Goal: Information Seeking & Learning: Find specific page/section

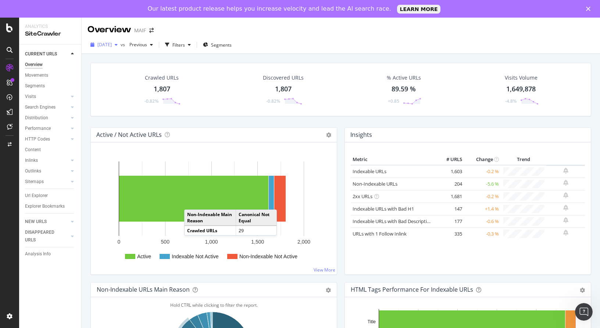
click at [121, 47] on div "button" at bounding box center [116, 45] width 9 height 4
click at [211, 25] on div "Overview MAIF" at bounding box center [341, 27] width 518 height 18
drag, startPoint x: 61, startPoint y: 162, endPoint x: 72, endPoint y: 162, distance: 10.7
click at [61, 162] on div at bounding box center [64, 160] width 7 height 7
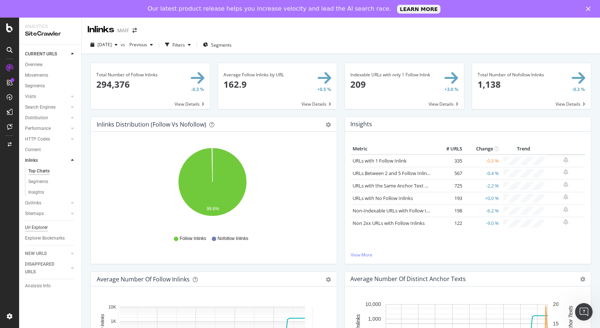
click at [43, 225] on div "Url Explorer" at bounding box center [36, 228] width 23 height 8
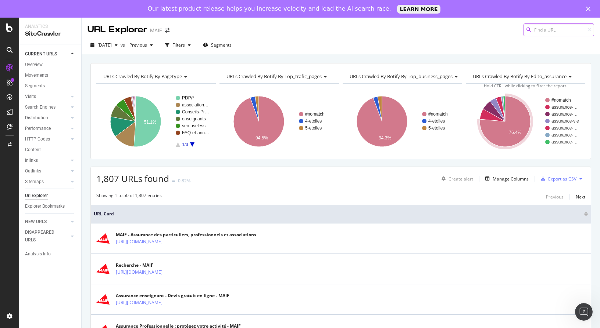
click at [532, 33] on input at bounding box center [558, 30] width 71 height 13
paste input "[URL][DOMAIN_NAME]"
type input "[URL][DOMAIN_NAME]"
click at [490, 37] on span "[URL][DOMAIN_NAME]" at bounding box center [465, 36] width 49 height 6
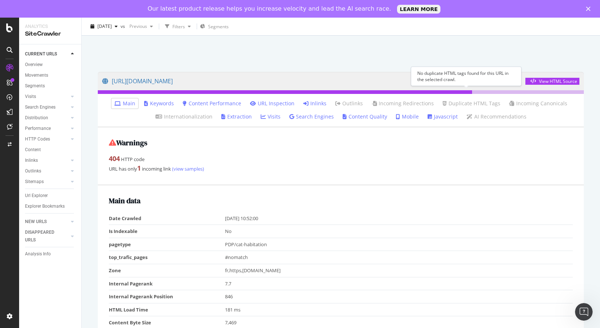
scroll to position [37, 0]
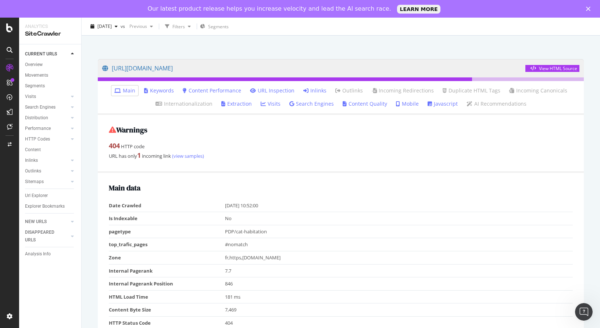
click at [316, 85] on ul "Main Keywords Content Performance URL Inspection Inlinks Outlinks Incoming Redi…" at bounding box center [341, 98] width 486 height 34
click at [319, 88] on link "Inlinks" at bounding box center [314, 90] width 23 height 7
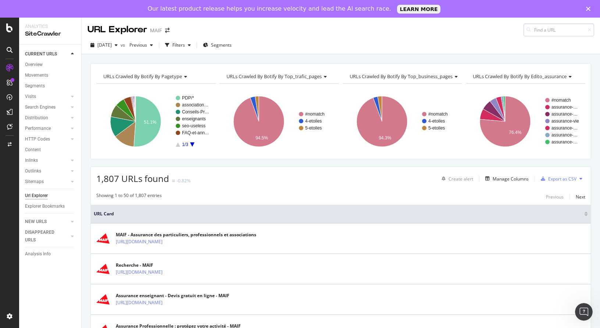
click at [530, 29] on input at bounding box center [558, 30] width 71 height 13
type input "[URL][DOMAIN_NAME]"
click at [470, 39] on span "[URL][DOMAIN_NAME]" at bounding box center [465, 36] width 49 height 6
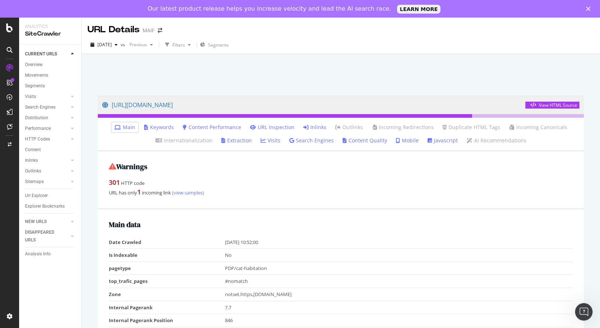
click at [314, 127] on link "Inlinks" at bounding box center [314, 127] width 23 height 7
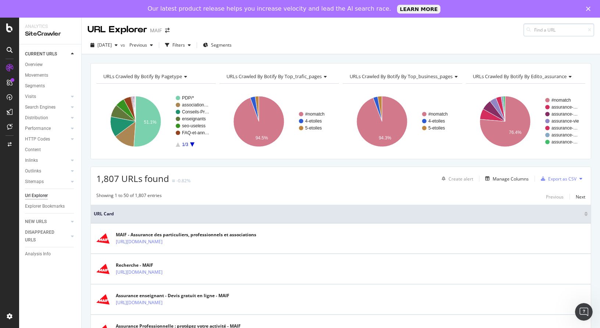
click at [542, 29] on input at bounding box center [558, 30] width 71 height 13
type input "[URL][DOMAIN_NAME]"
click at [587, 30] on icon at bounding box center [588, 30] width 3 height 4
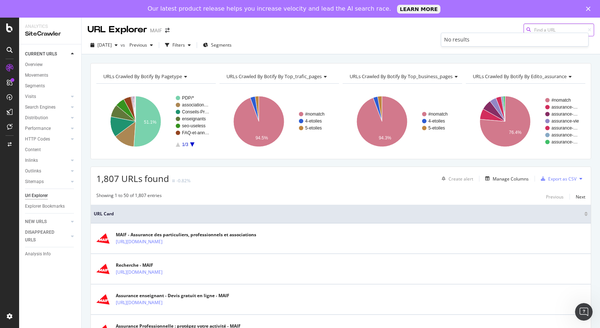
click at [559, 28] on input at bounding box center [558, 30] width 71 height 13
paste input "[URL][DOMAIN_NAME]"
click at [586, 26] on input "[URL][DOMAIN_NAME]" at bounding box center [558, 30] width 71 height 13
type input "[URL][DOMAIN_NAME]"
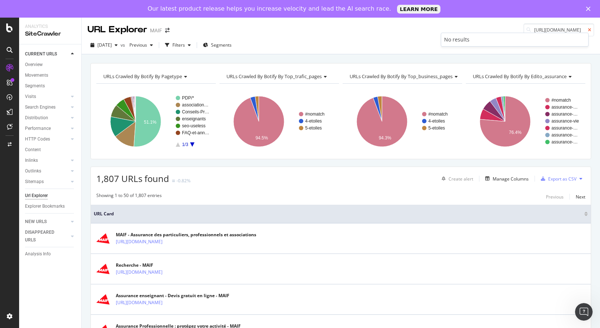
click at [587, 29] on icon at bounding box center [588, 30] width 3 height 4
click at [530, 26] on input at bounding box center [558, 30] width 71 height 13
paste input "[URL][DOMAIN_NAME]"
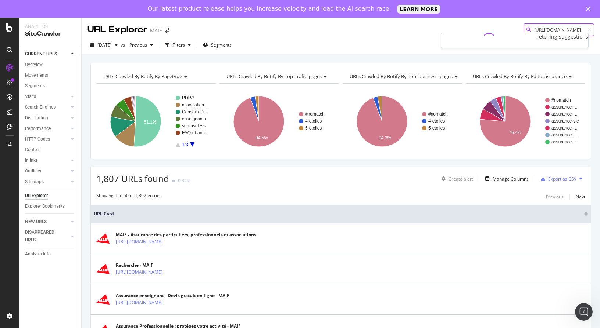
type input "[URL][DOMAIN_NAME]"
click at [545, 27] on input "[URL][DOMAIN_NAME]" at bounding box center [558, 30] width 71 height 13
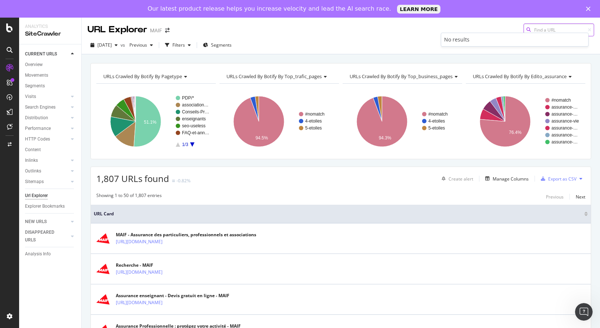
paste input "[URL][DOMAIN_NAME]"
click at [555, 29] on input "[URL][DOMAIN_NAME]" at bounding box center [558, 30] width 71 height 13
paste input "investissement-locatif/villes-ou-investi"
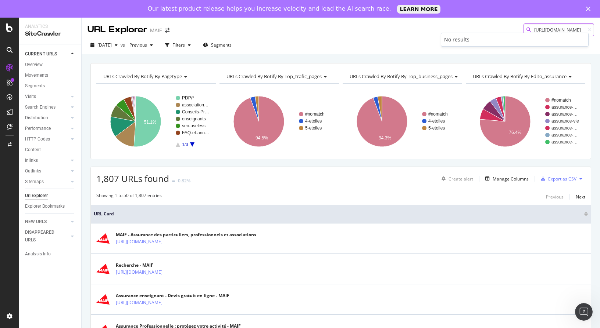
click at [553, 29] on input "[URL][DOMAIN_NAME]" at bounding box center [558, 30] width 71 height 13
paste input "jeune-actif/travailleur-independant-[GEOGRAPHIC_DATA]"
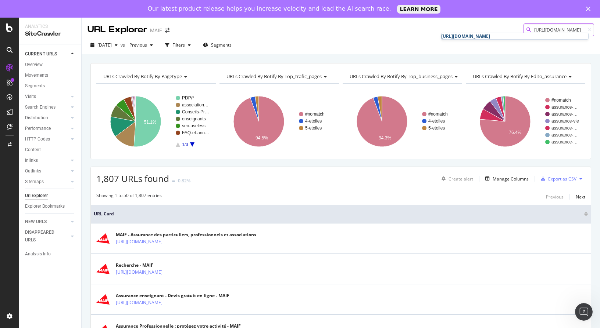
type input "[URL][DOMAIN_NAME]"
click at [543, 39] on link "[URL][DOMAIN_NAME]" at bounding box center [514, 36] width 147 height 6
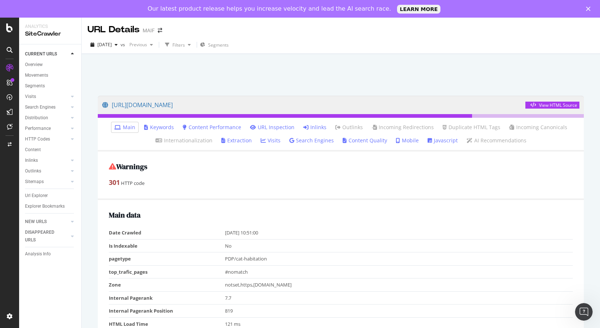
click at [314, 123] on li "Inlinks" at bounding box center [314, 127] width 29 height 10
click at [314, 127] on link "Inlinks" at bounding box center [314, 127] width 23 height 7
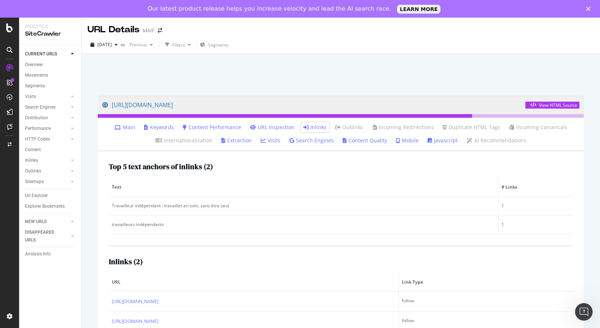
scroll to position [30, 0]
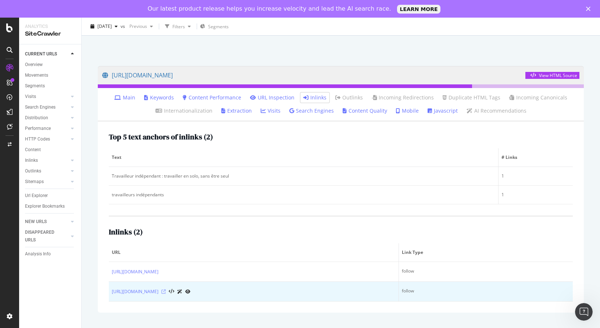
click at [166, 290] on icon at bounding box center [163, 292] width 4 height 4
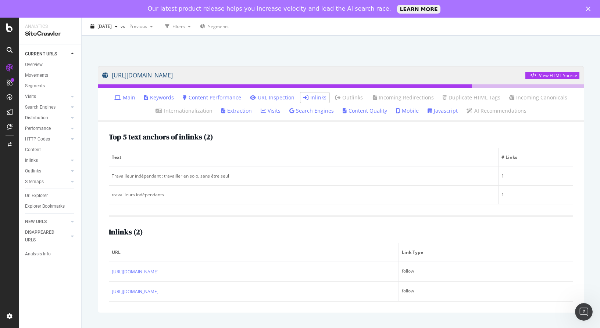
drag, startPoint x: 91, startPoint y: 77, endPoint x: 336, endPoint y: 75, distance: 245.1
click at [336, 75] on div "[URL][DOMAIN_NAME] View HTML Source Main Keywords Content Performance URL Inspe…" at bounding box center [340, 190] width 500 height 262
copy link "[URL][DOMAIN_NAME]"
click at [330, 30] on div "[DATE] vs Previous Filters Segments" at bounding box center [341, 28] width 518 height 15
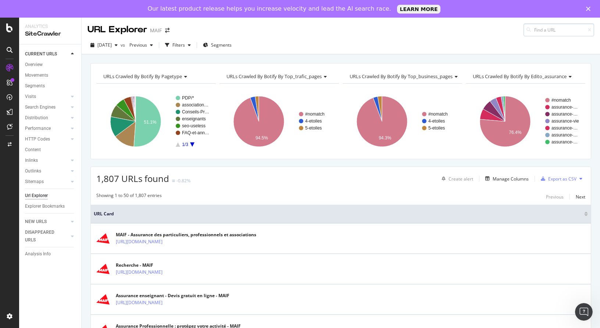
click at [543, 32] on input at bounding box center [558, 30] width 71 height 13
type input "[URL][DOMAIN_NAME]"
click at [490, 38] on span "[URL][DOMAIN_NAME]" at bounding box center [465, 36] width 49 height 6
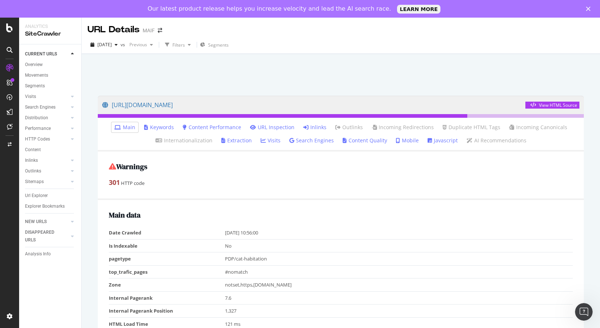
click at [312, 127] on link "Inlinks" at bounding box center [314, 127] width 23 height 7
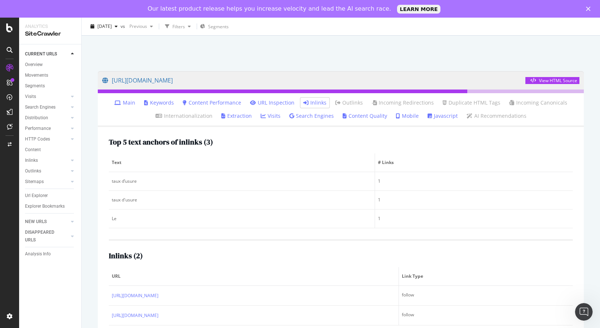
scroll to position [36, 0]
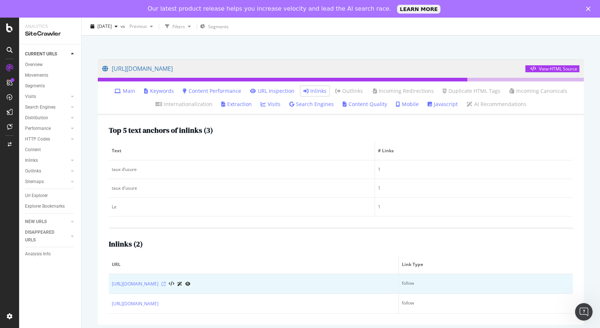
click at [166, 282] on icon at bounding box center [163, 284] width 4 height 4
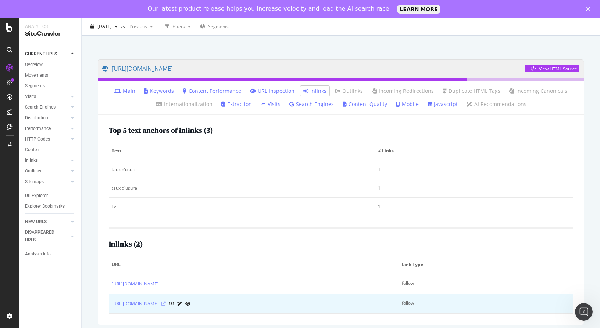
click at [166, 303] on icon at bounding box center [163, 304] width 4 height 4
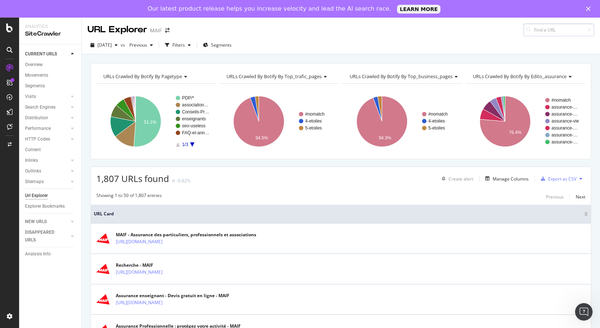
click at [554, 30] on input at bounding box center [558, 30] width 71 height 13
type input "[URL][DOMAIN_NAME]"
click at [490, 37] on span "[URL][DOMAIN_NAME]" at bounding box center [465, 36] width 49 height 6
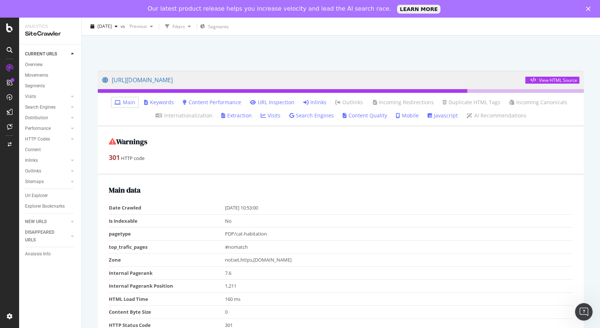
scroll to position [37, 0]
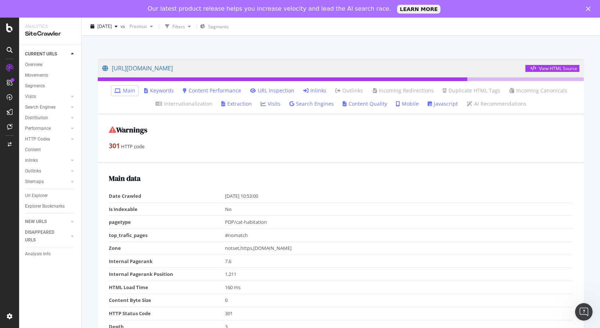
click at [315, 90] on link "Inlinks" at bounding box center [314, 90] width 23 height 7
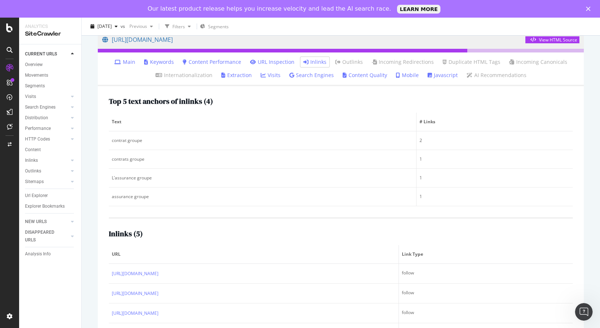
scroll to position [101, 0]
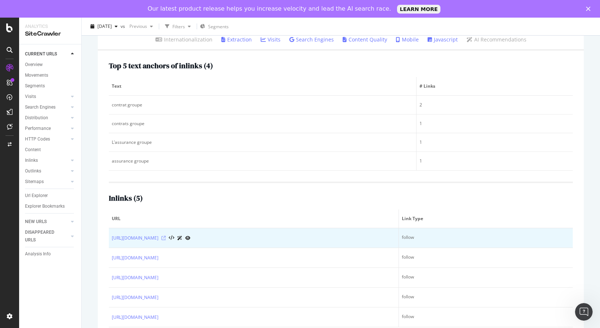
click at [166, 239] on icon at bounding box center [163, 238] width 4 height 4
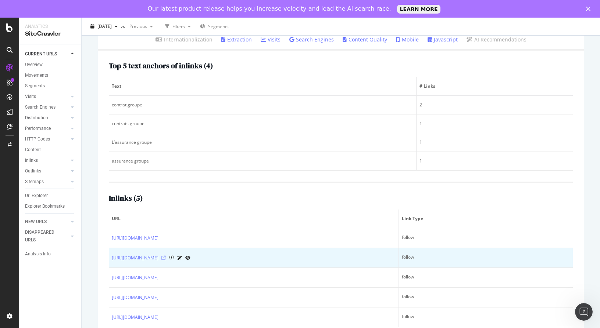
click at [166, 259] on icon at bounding box center [163, 258] width 4 height 4
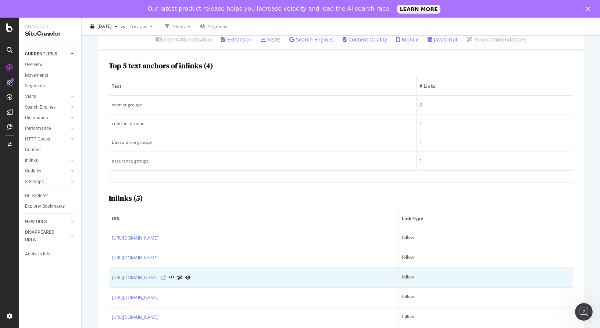
click at [166, 278] on icon at bounding box center [163, 278] width 4 height 4
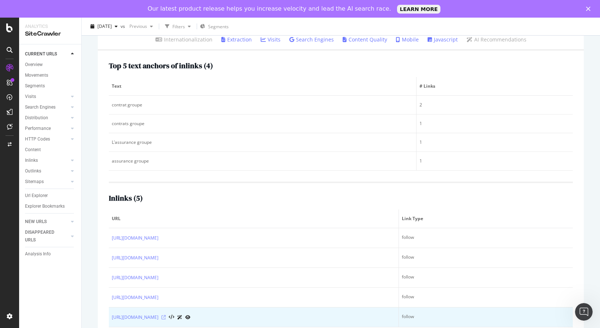
click at [166, 318] on icon at bounding box center [163, 318] width 4 height 4
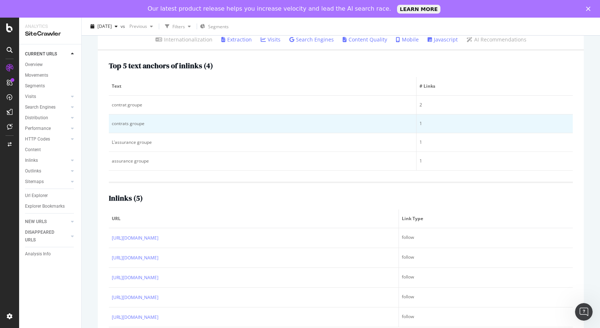
scroll to position [0, 0]
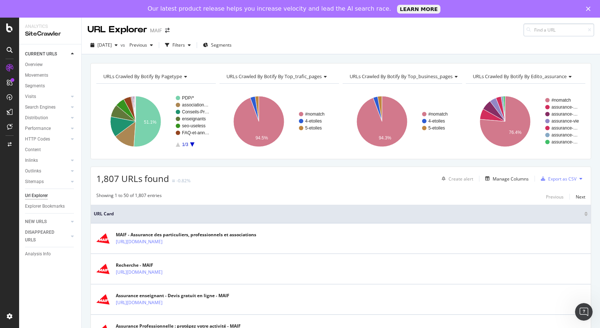
click at [536, 35] on input at bounding box center [558, 30] width 71 height 13
type input "[URL][DOMAIN_NAME]"
click at [509, 39] on div "[URL][DOMAIN_NAME]" at bounding box center [514, 36] width 147 height 6
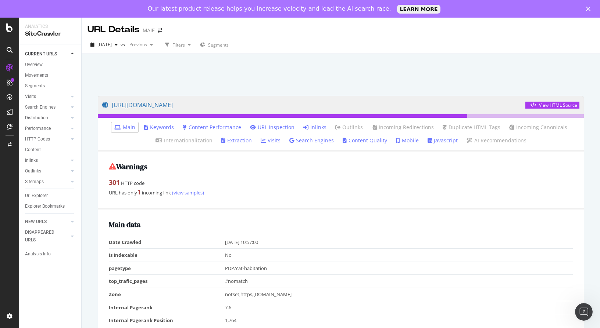
click at [307, 129] on icon at bounding box center [305, 127] width 5 height 5
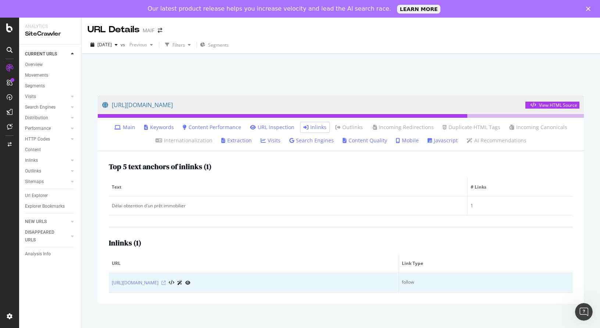
click at [166, 282] on icon at bounding box center [163, 283] width 4 height 4
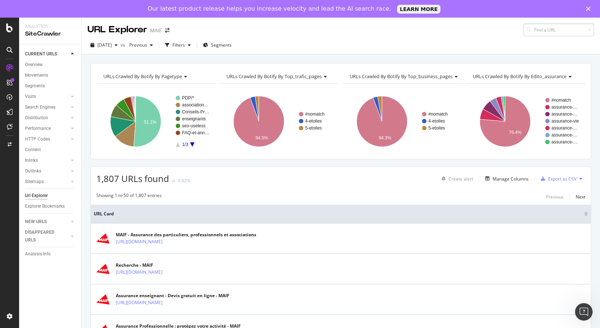
click at [554, 36] on input at bounding box center [558, 30] width 71 height 13
type input "[URL][DOMAIN_NAME]"
click at [529, 39] on div "[URL][DOMAIN_NAME]" at bounding box center [514, 36] width 147 height 6
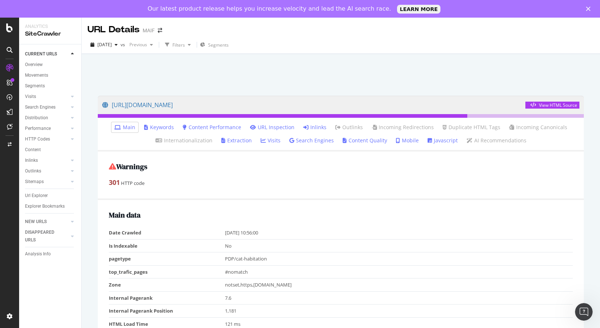
click at [315, 129] on link "Inlinks" at bounding box center [314, 127] width 23 height 7
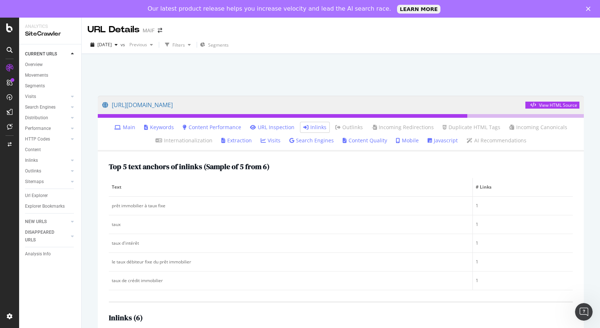
scroll to position [140, 0]
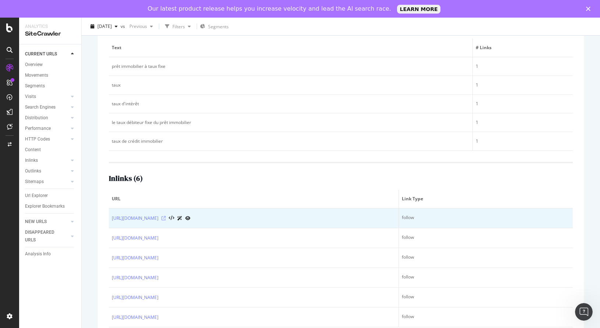
click at [166, 217] on icon at bounding box center [163, 218] width 4 height 4
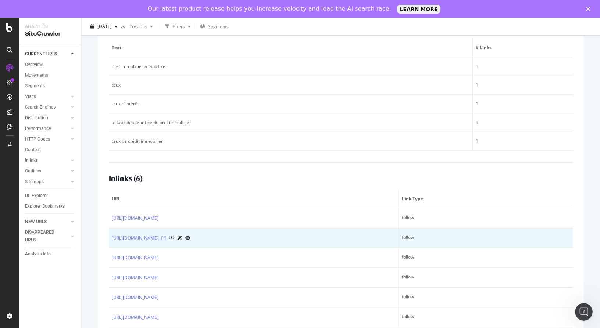
click at [166, 239] on icon at bounding box center [163, 238] width 4 height 4
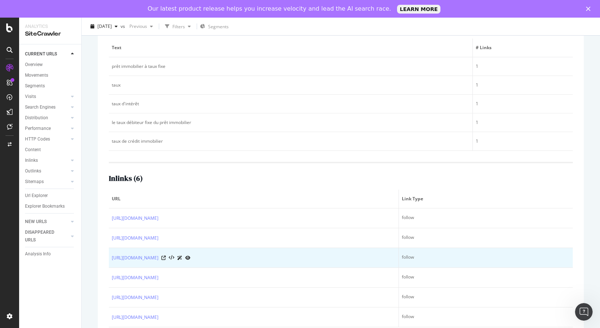
click at [263, 257] on div "[URL][DOMAIN_NAME]" at bounding box center [254, 258] width 284 height 8
click at [166, 256] on icon at bounding box center [163, 258] width 4 height 4
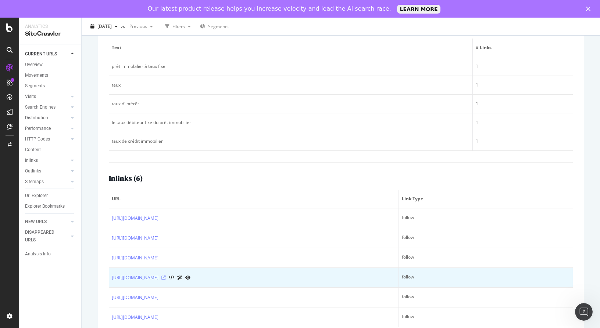
click at [166, 279] on icon at bounding box center [163, 278] width 4 height 4
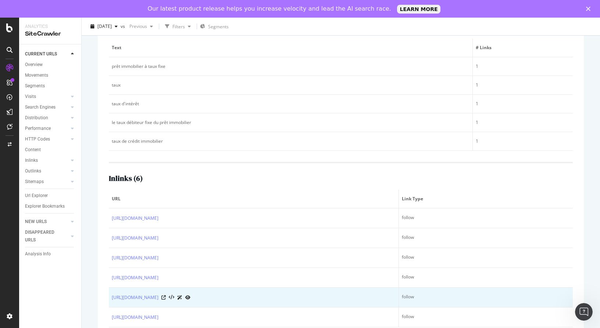
click at [190, 300] on div at bounding box center [175, 298] width 29 height 8
click at [166, 300] on icon at bounding box center [163, 298] width 4 height 4
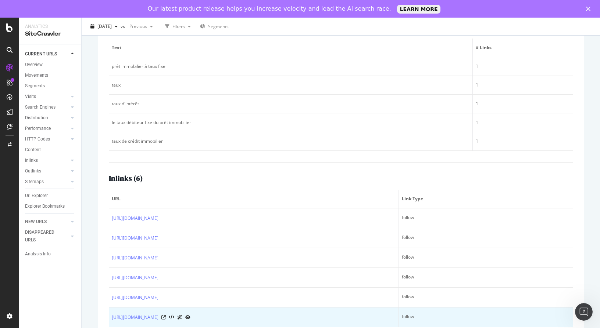
click at [190, 320] on div at bounding box center [175, 318] width 29 height 8
click at [166, 317] on icon at bounding box center [163, 318] width 4 height 4
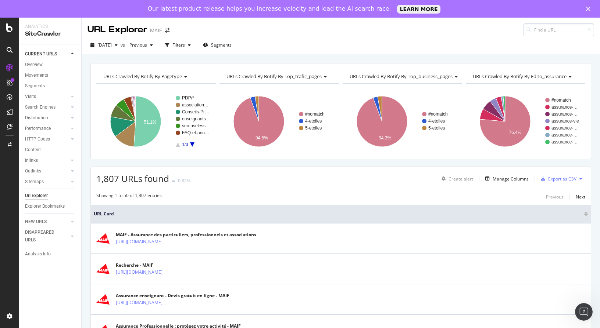
click at [535, 31] on input at bounding box center [558, 30] width 71 height 13
type input "[URL][DOMAIN_NAME]"
click at [528, 39] on div "[URL][DOMAIN_NAME]" at bounding box center [514, 36] width 147 height 6
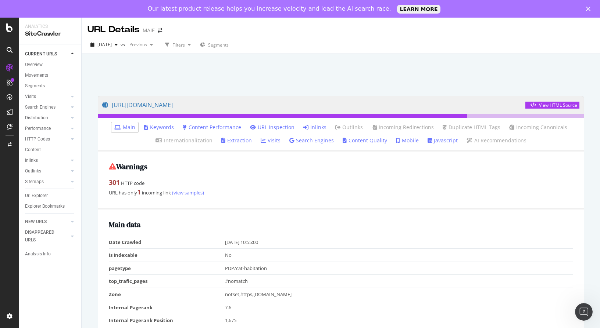
click at [323, 126] on link "Inlinks" at bounding box center [314, 127] width 23 height 7
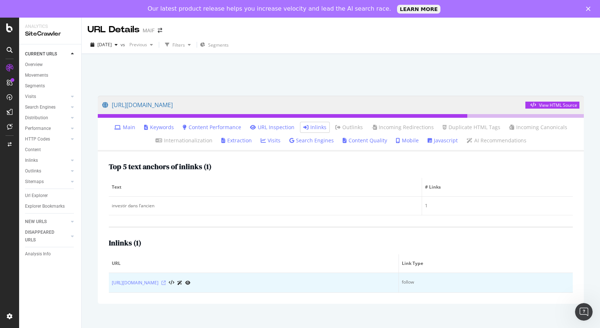
click at [166, 282] on icon at bounding box center [163, 283] width 4 height 4
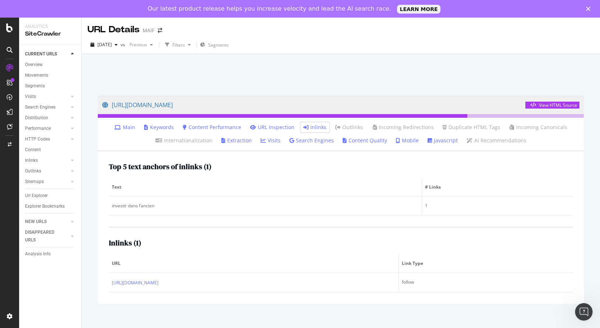
click at [495, 64] on div at bounding box center [340, 72] width 500 height 31
